Goal: Information Seeking & Learning: Learn about a topic

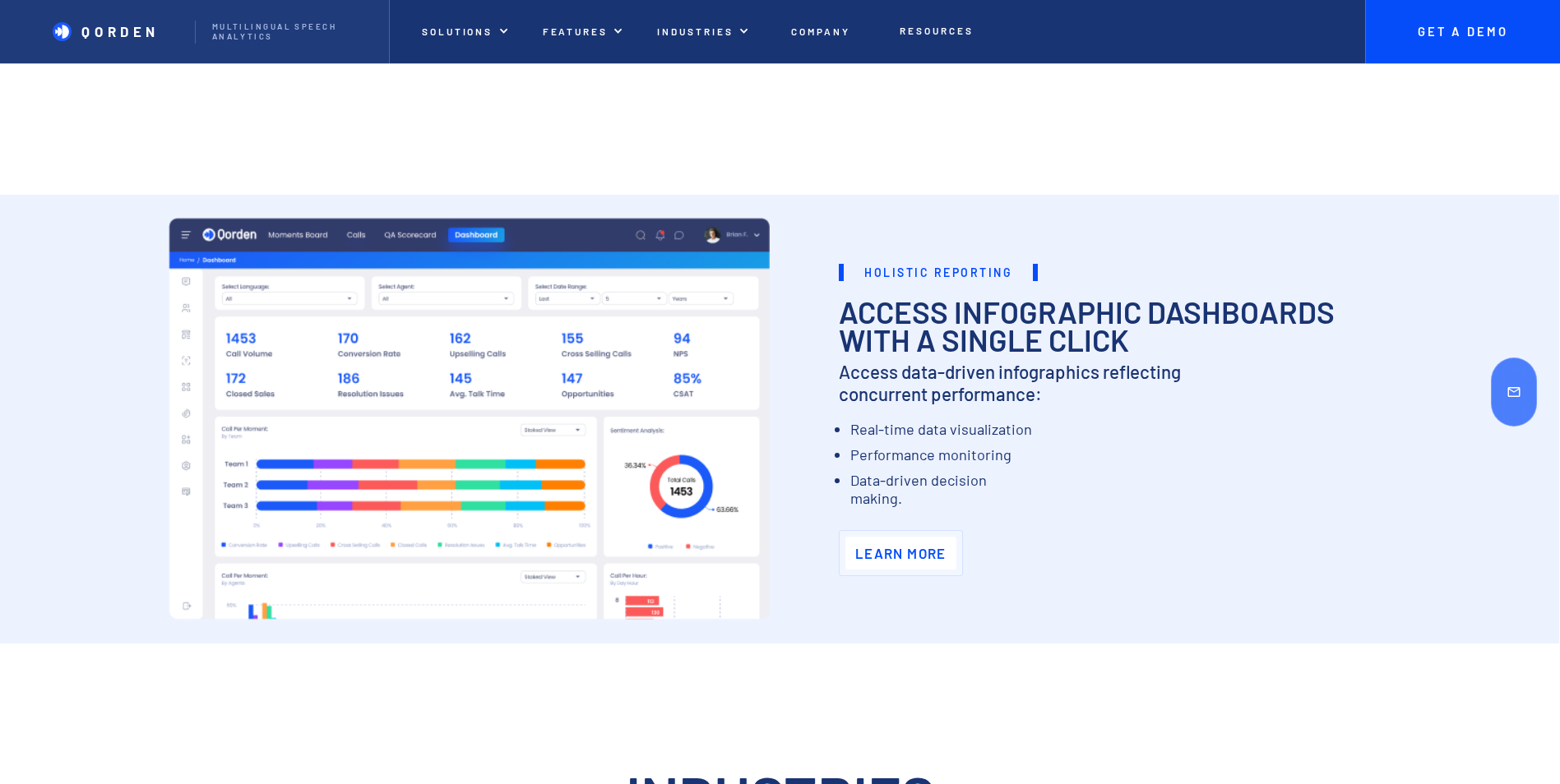
scroll to position [4191, 0]
click at [58, 439] on div at bounding box center [779, 418] width 1560 height 447
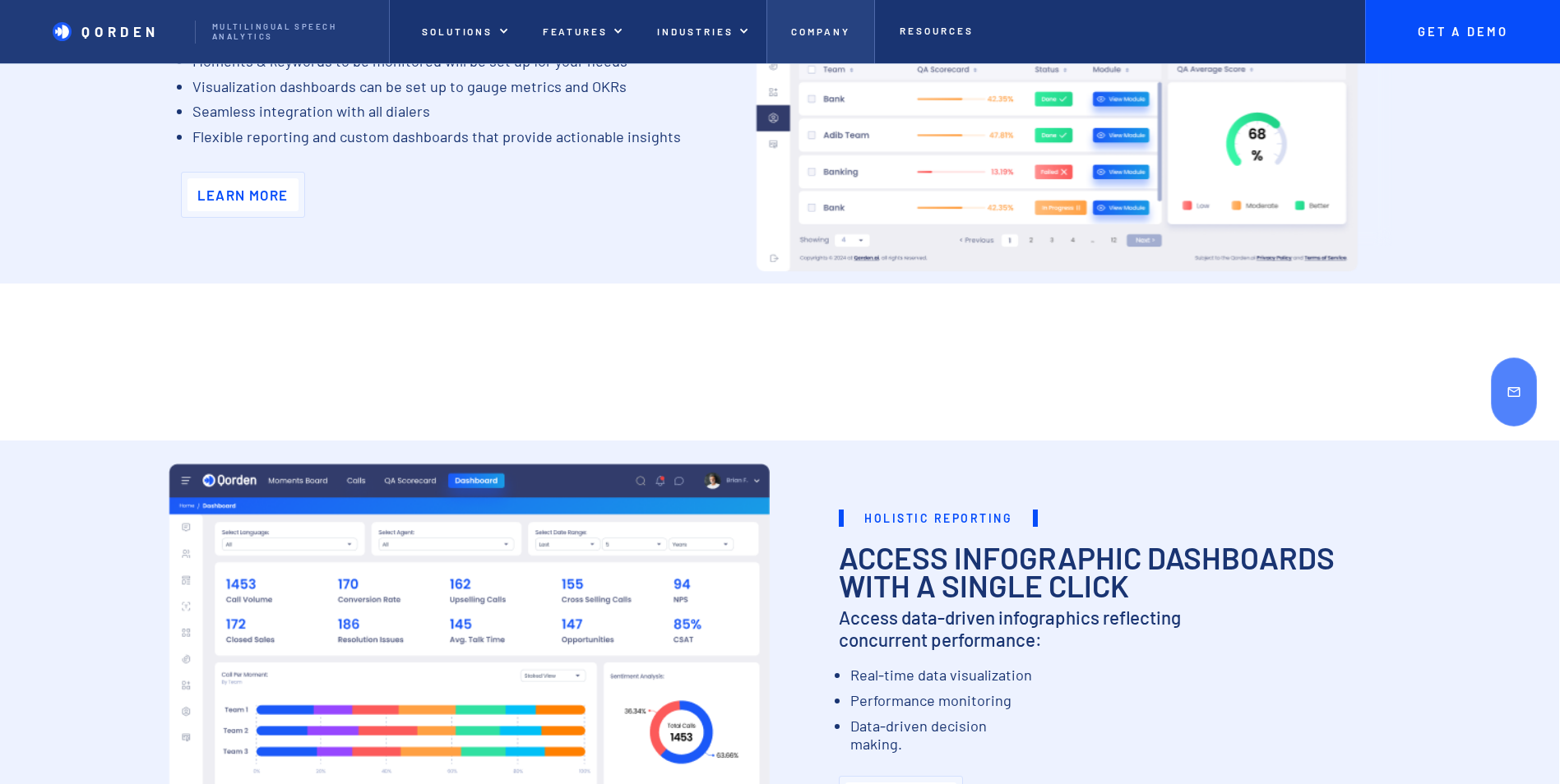
click at [831, 31] on p "Company" at bounding box center [821, 32] width 59 height 12
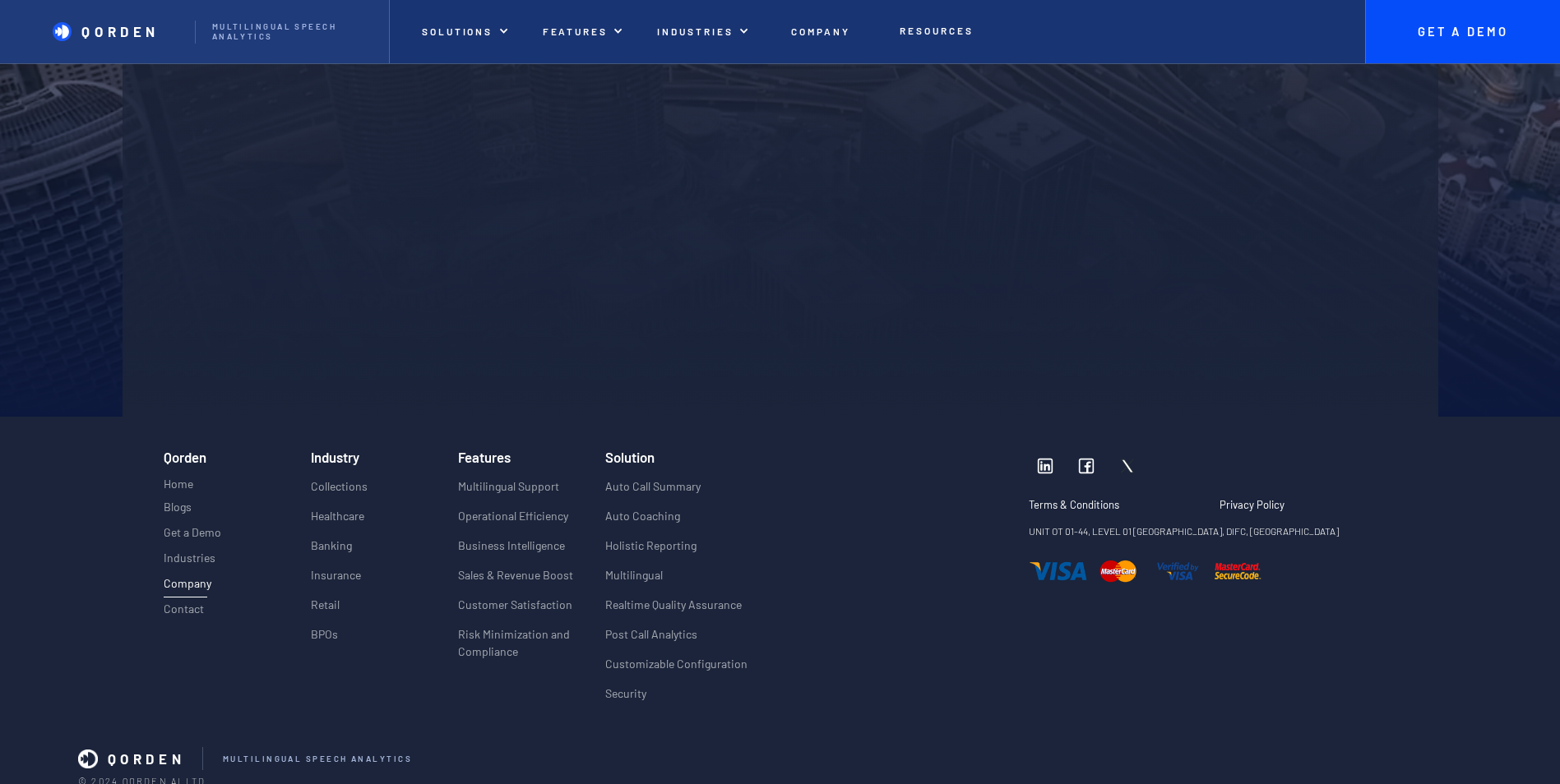
scroll to position [3919, 0]
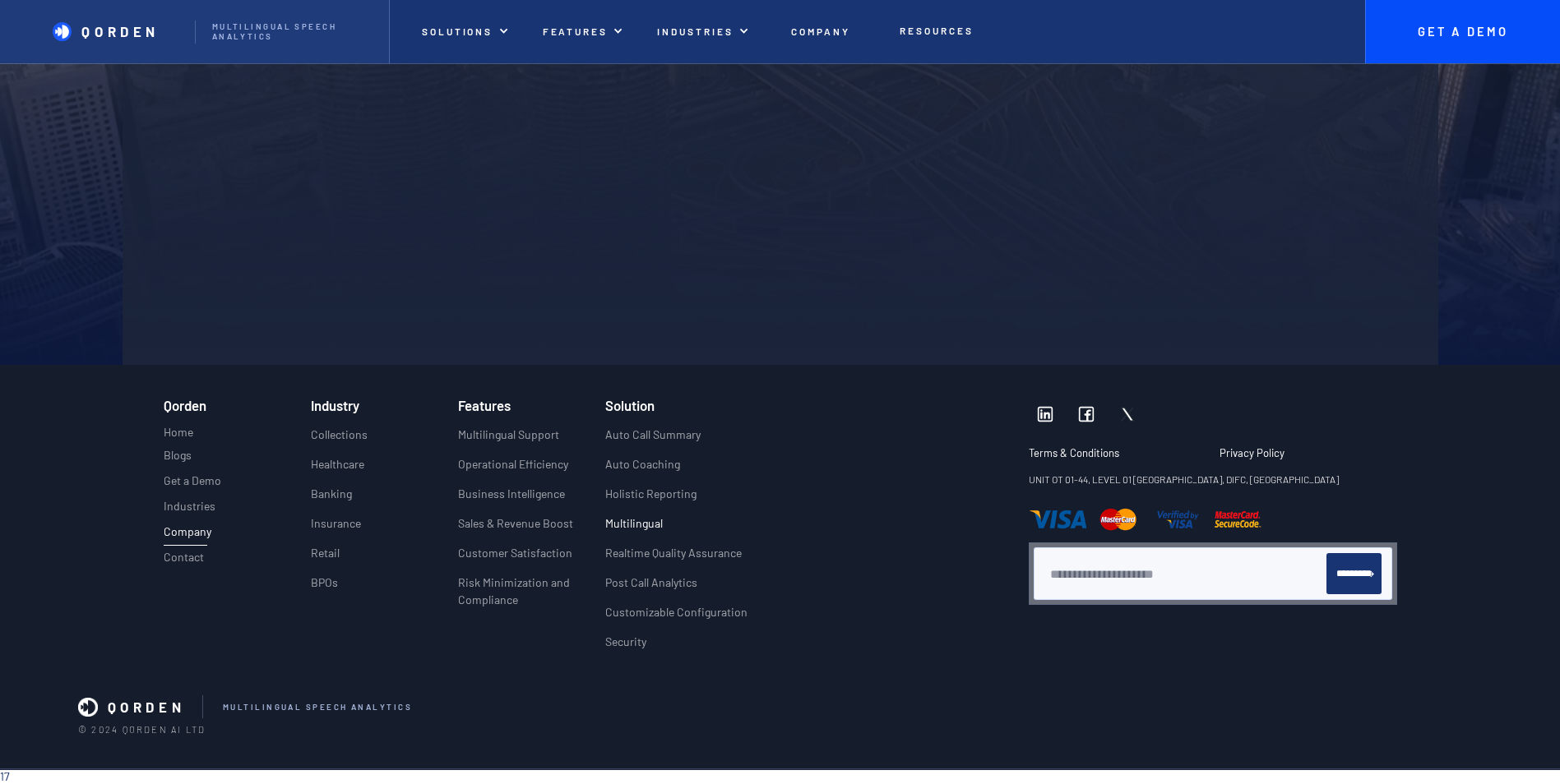
click at [632, 522] on p "Multilingual" at bounding box center [634, 523] width 57 height 17
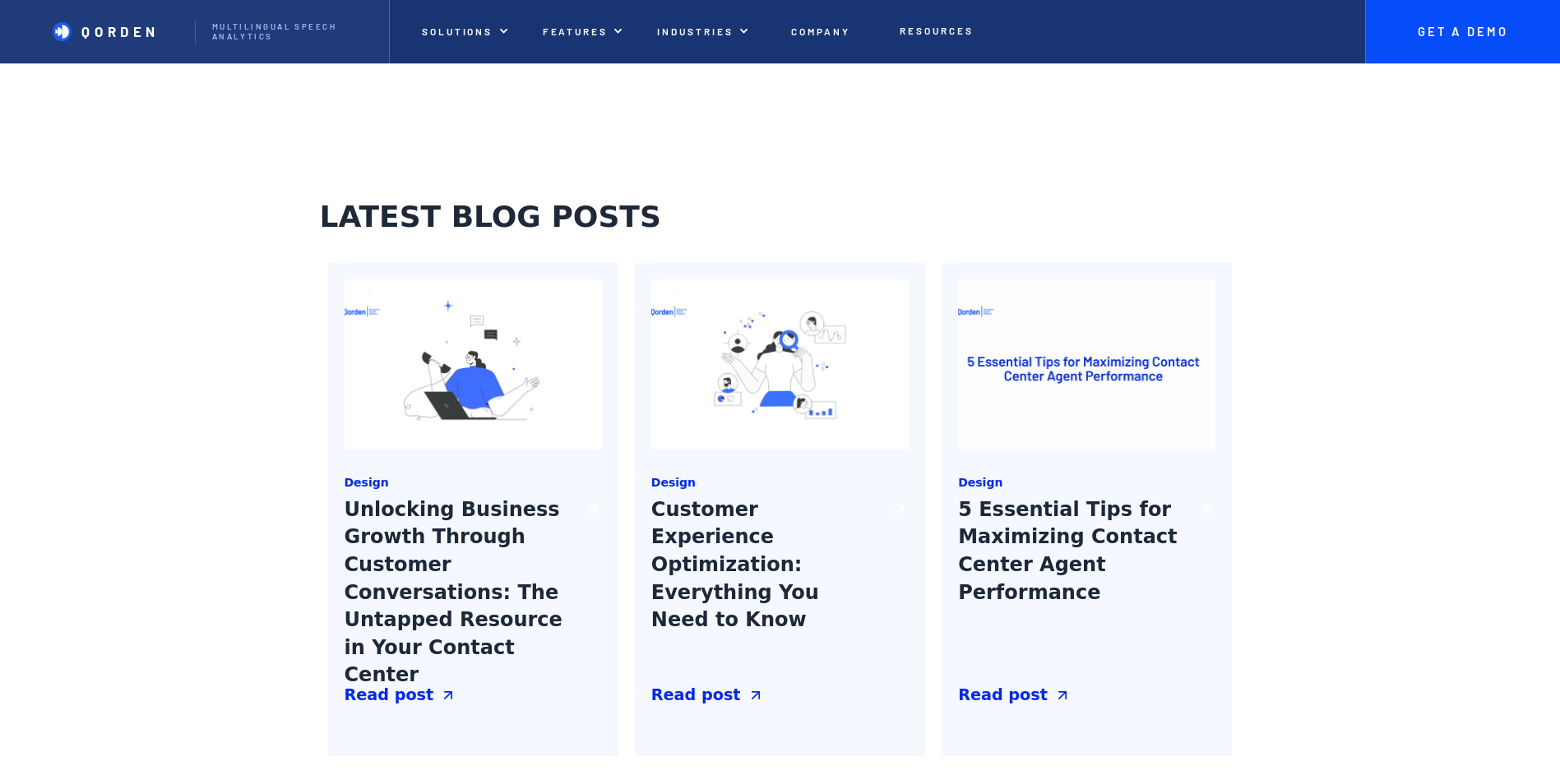
scroll to position [2055, 0]
